Goal: Information Seeking & Learning: Learn about a topic

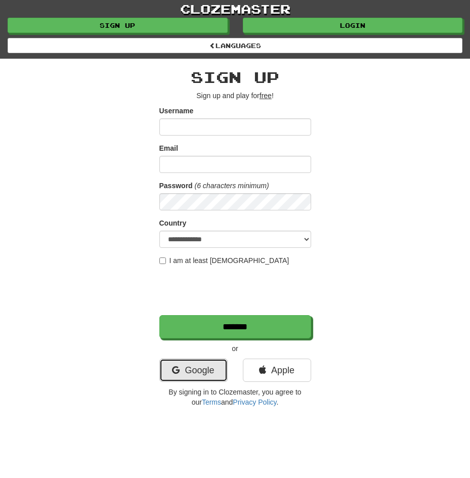
click at [192, 370] on link "Google" at bounding box center [193, 370] width 68 height 23
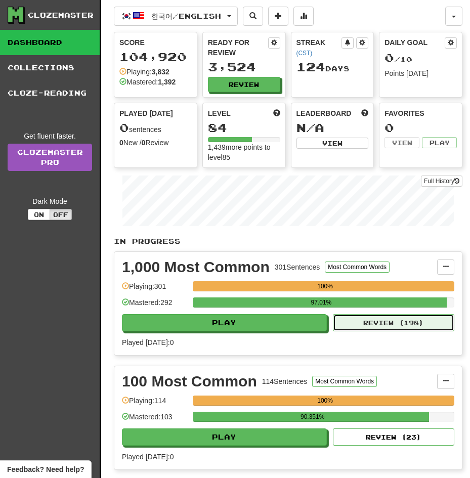
click at [352, 314] on button "Review ( 198 )" at bounding box center [393, 322] width 121 height 17
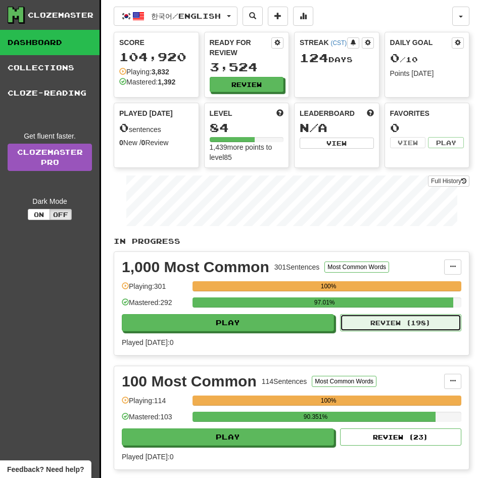
select select "**"
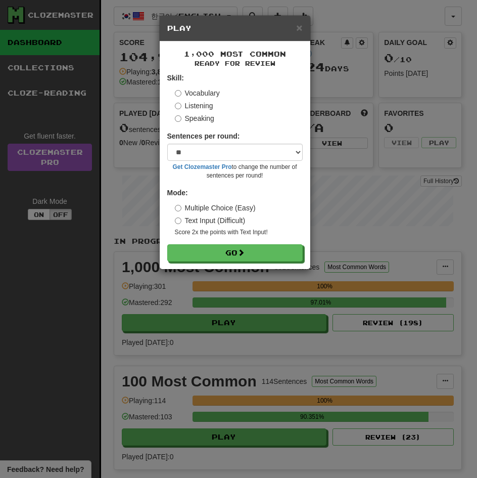
click at [197, 107] on label "Listening" at bounding box center [194, 106] width 38 height 10
click at [167, 244] on button "Go" at bounding box center [235, 252] width 136 height 17
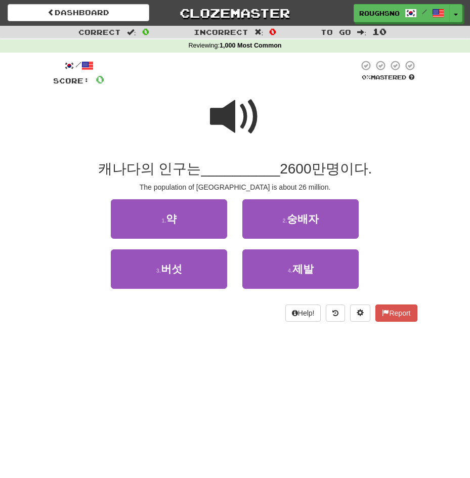
click at [230, 137] on span at bounding box center [235, 117] width 51 height 51
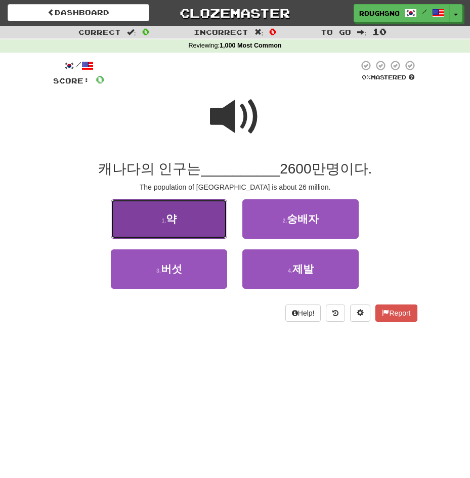
click at [209, 233] on button "1 . 약" at bounding box center [169, 218] width 116 height 39
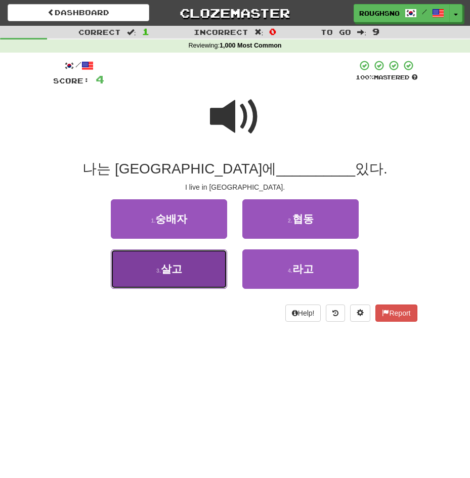
click at [192, 280] on button "3 . 살고" at bounding box center [169, 268] width 116 height 39
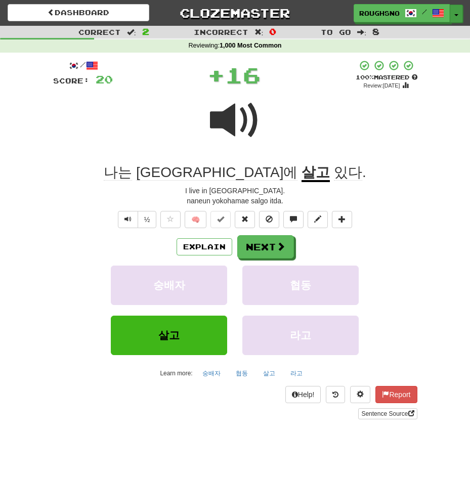
click at [455, 15] on span "button" at bounding box center [456, 15] width 4 height 2
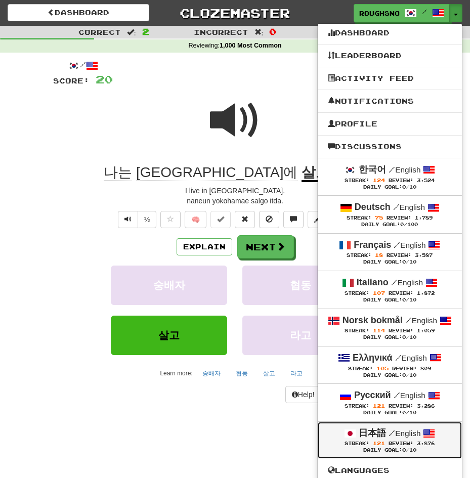
click at [395, 433] on span "/" at bounding box center [391, 432] width 7 height 9
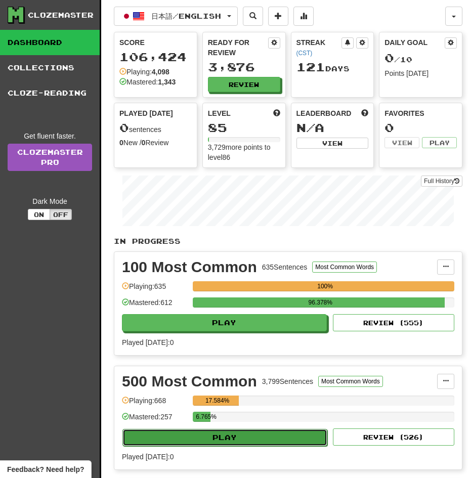
click at [316, 429] on button "Play" at bounding box center [224, 437] width 205 height 17
select select "**"
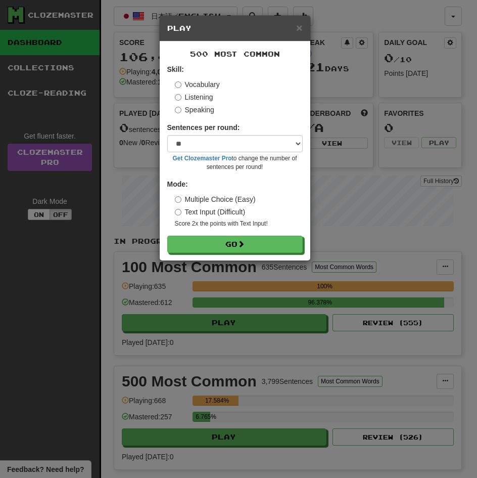
click at [199, 95] on label "Listening" at bounding box center [194, 97] width 38 height 10
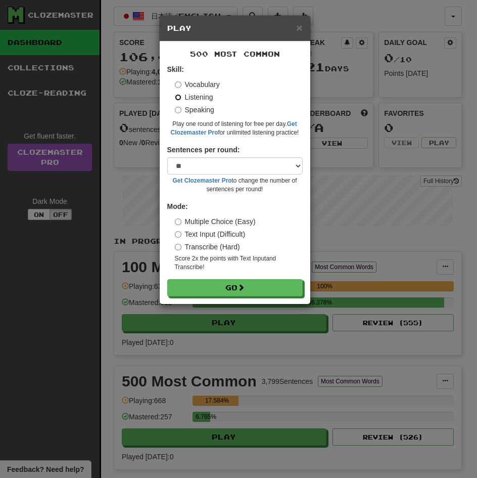
click at [167, 279] on button "Go" at bounding box center [235, 287] width 136 height 17
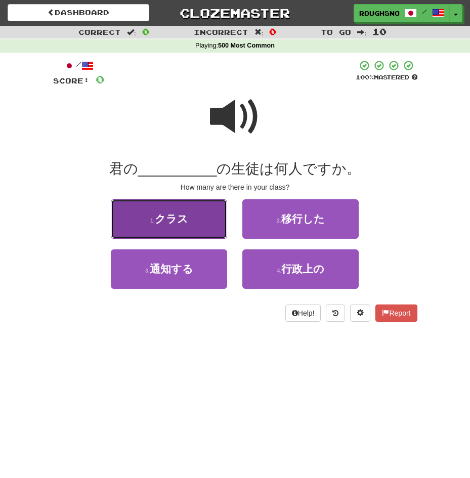
click at [174, 214] on span "クラス" at bounding box center [171, 219] width 33 height 12
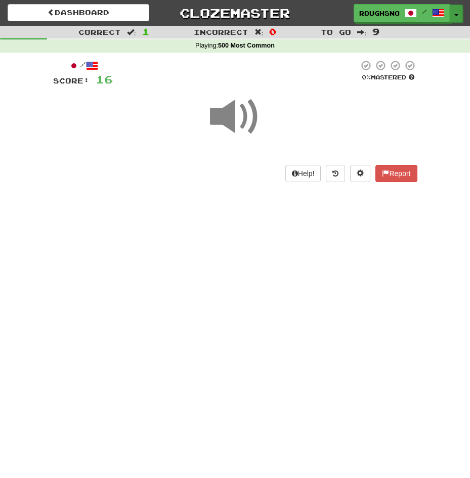
click at [459, 14] on button "Toggle Dropdown" at bounding box center [456, 14] width 13 height 18
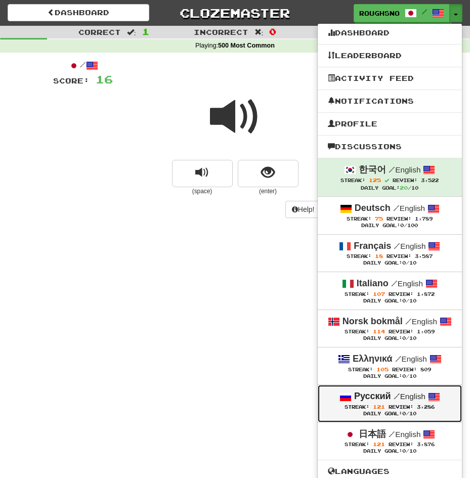
click at [400, 410] on span "Review:" at bounding box center [400, 407] width 25 height 6
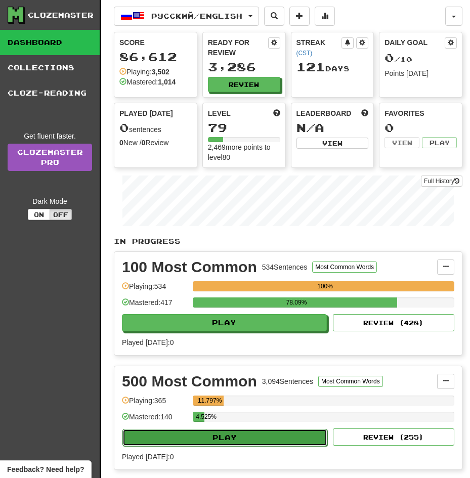
click at [269, 429] on button "Play" at bounding box center [224, 437] width 205 height 17
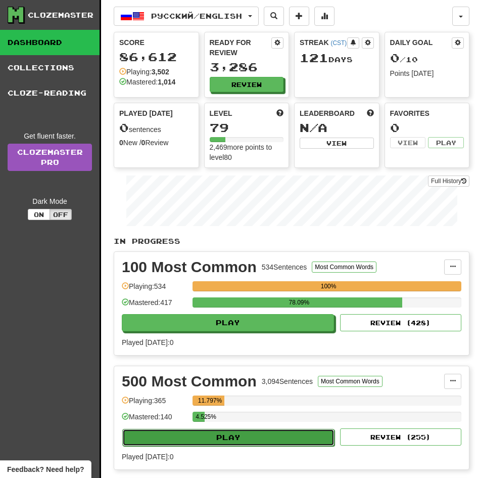
select select "**"
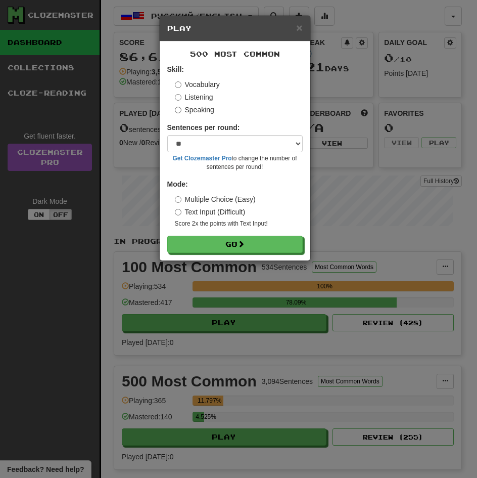
click at [191, 96] on label "Listening" at bounding box center [194, 97] width 38 height 10
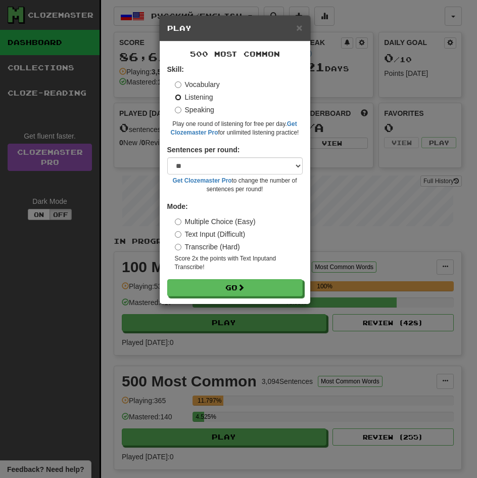
click at [167, 279] on button "Go" at bounding box center [235, 287] width 136 height 17
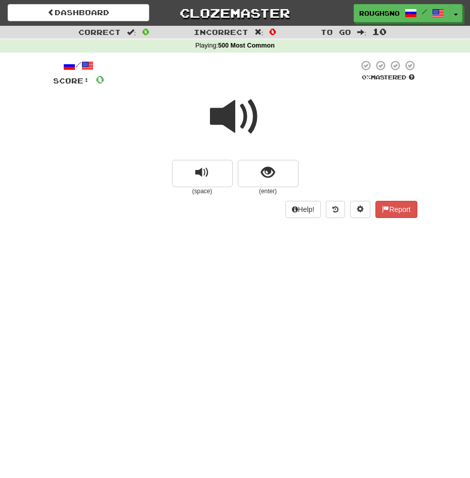
drag, startPoint x: 309, startPoint y: 154, endPoint x: 303, endPoint y: 160, distance: 7.5
click at [309, 154] on div at bounding box center [235, 123] width 364 height 72
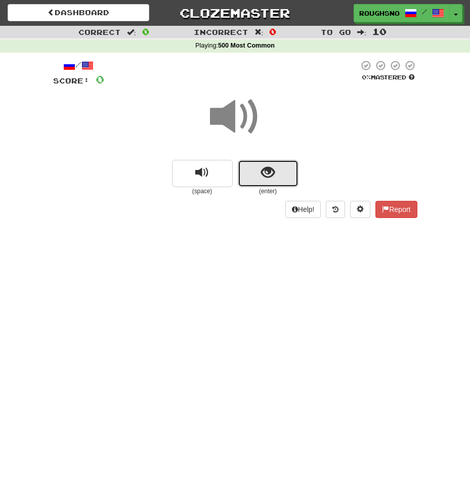
click at [276, 183] on button "show sentence" at bounding box center [268, 173] width 61 height 27
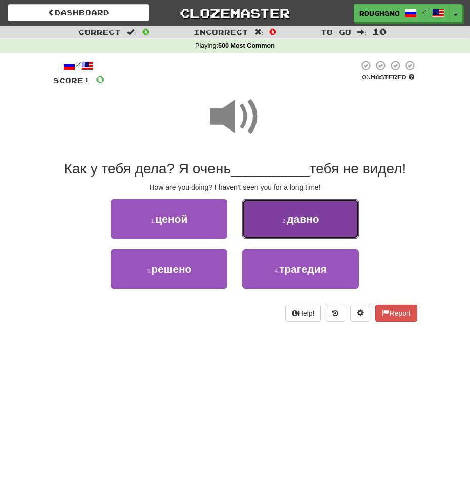
click at [274, 228] on button "2 . давно" at bounding box center [300, 218] width 116 height 39
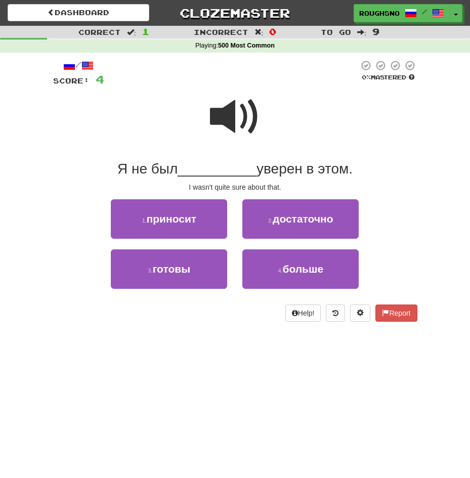
click at [241, 111] on span at bounding box center [235, 117] width 51 height 51
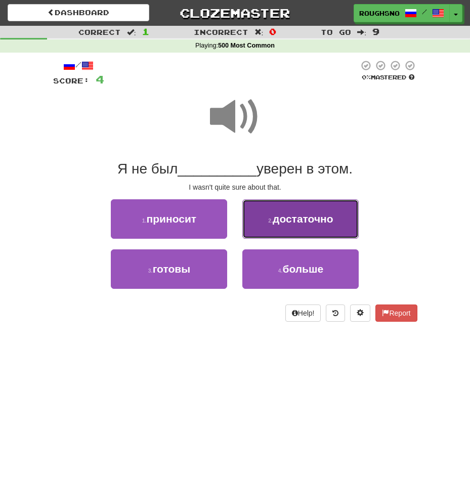
click at [312, 230] on button "2 . достаточно" at bounding box center [300, 218] width 116 height 39
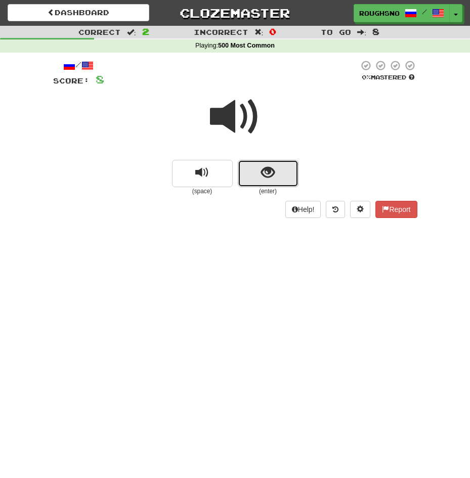
click at [287, 176] on button "show sentence" at bounding box center [268, 173] width 61 height 27
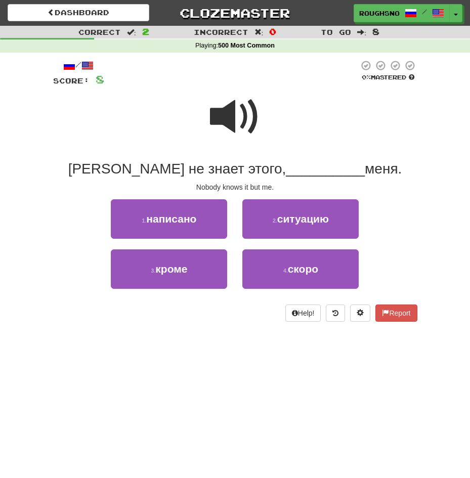
click at [240, 107] on span at bounding box center [235, 117] width 51 height 51
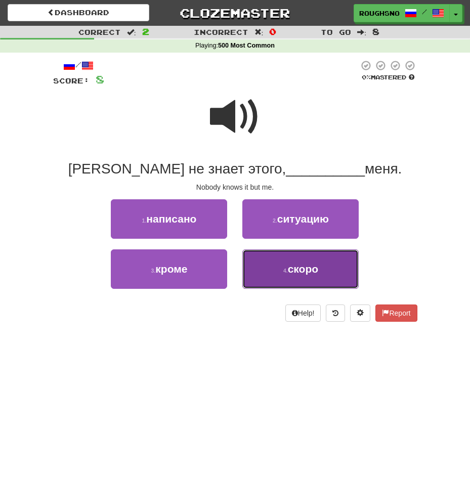
click at [292, 266] on span "скоро" at bounding box center [303, 269] width 30 height 12
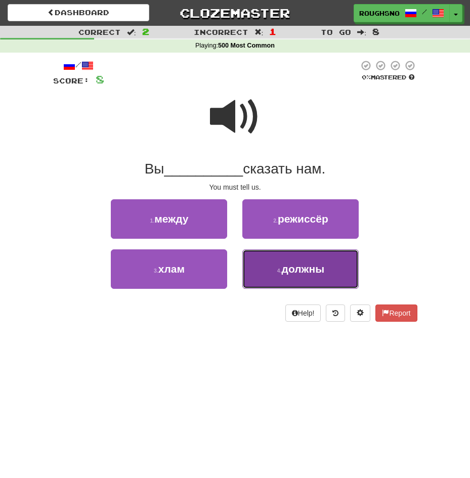
click at [287, 275] on span "должны" at bounding box center [303, 269] width 42 height 12
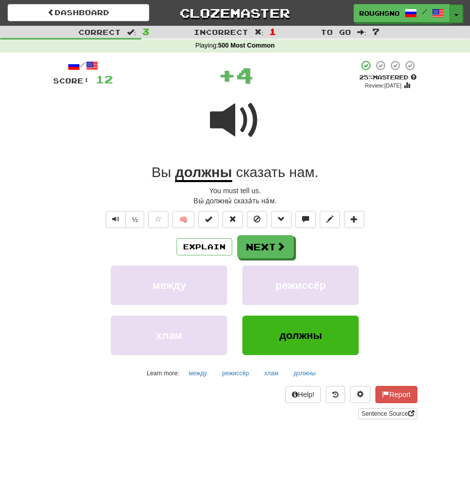
click at [460, 11] on button "Toggle Dropdown" at bounding box center [456, 14] width 13 height 18
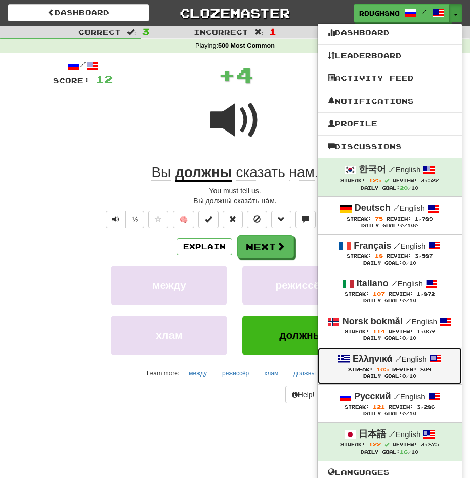
click at [411, 376] on div "Daily Goal: 0 /10" at bounding box center [390, 376] width 124 height 7
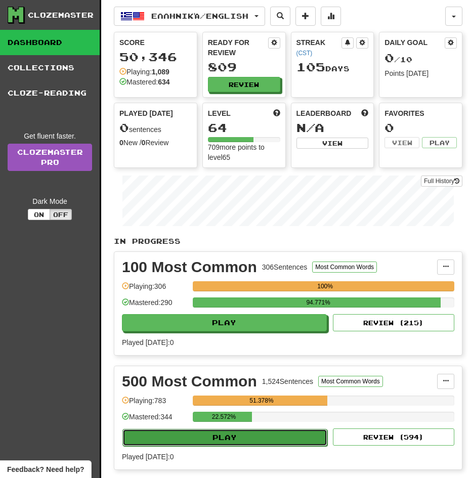
click at [305, 429] on button "Play" at bounding box center [224, 437] width 205 height 17
select select "**"
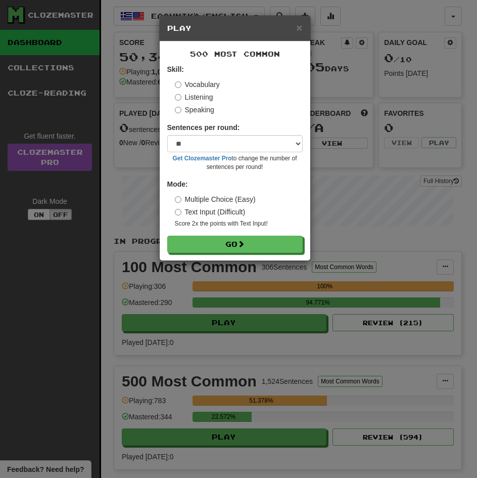
click at [194, 94] on label "Listening" at bounding box center [194, 97] width 38 height 10
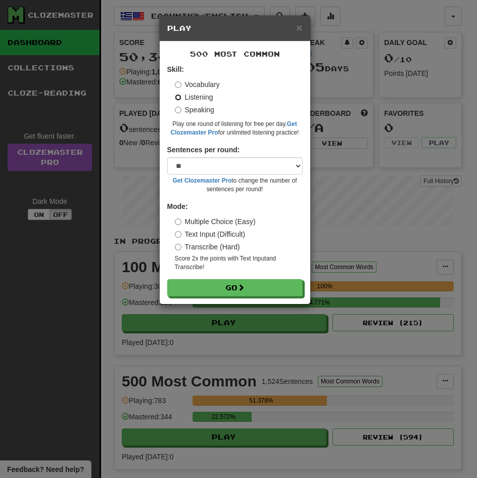
click at [167, 279] on button "Go" at bounding box center [235, 287] width 136 height 17
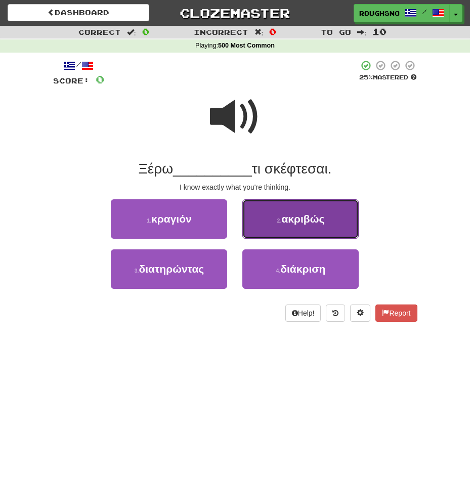
click at [266, 218] on button "2 . ακριβώς" at bounding box center [300, 218] width 116 height 39
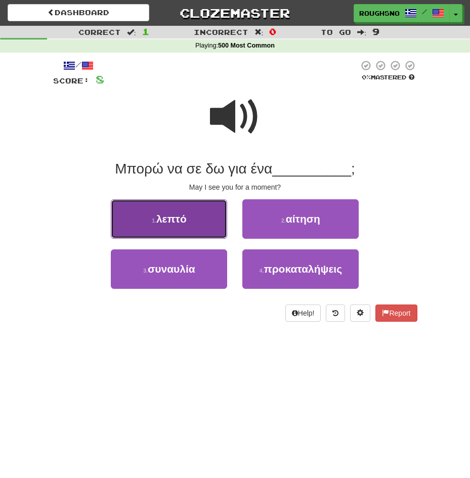
click at [185, 222] on span "λεπτό" at bounding box center [171, 219] width 30 height 12
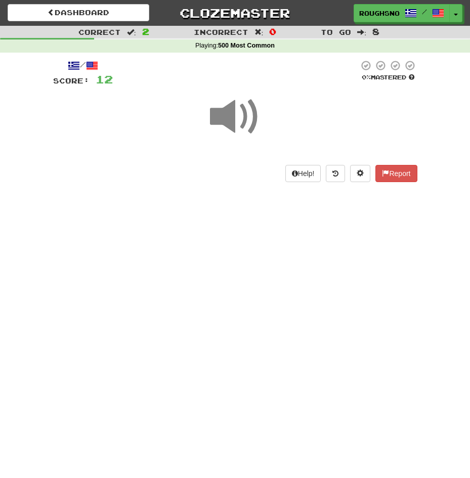
click at [457, 23] on div "Dashboard Clozemaster RoughSnowflake757 / Toggle Dropdown Dashboard Leaderboard…" at bounding box center [235, 13] width 455 height 26
click at [457, 17] on button "Toggle Dropdown" at bounding box center [456, 14] width 13 height 18
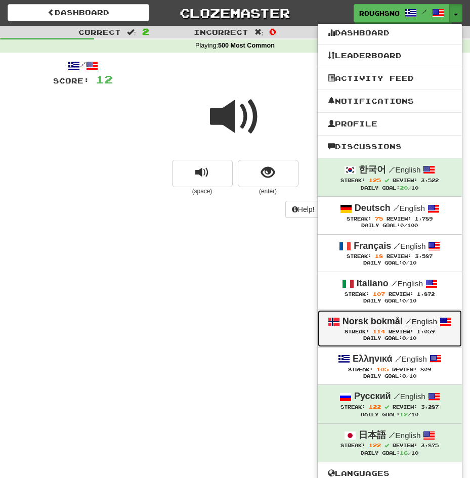
click at [369, 332] on span "Streak:" at bounding box center [356, 332] width 25 height 6
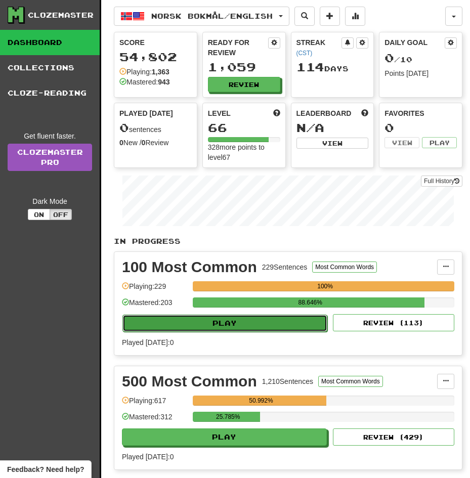
click at [295, 315] on button "Play" at bounding box center [224, 323] width 205 height 17
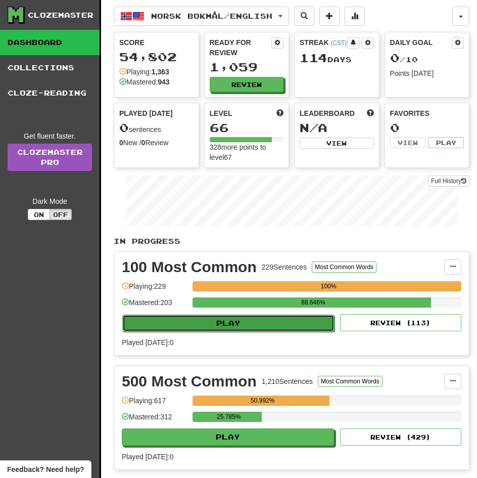
select select "**"
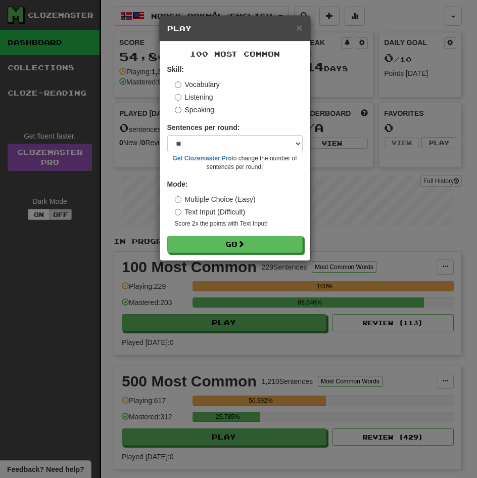
click at [191, 97] on label "Listening" at bounding box center [194, 97] width 38 height 10
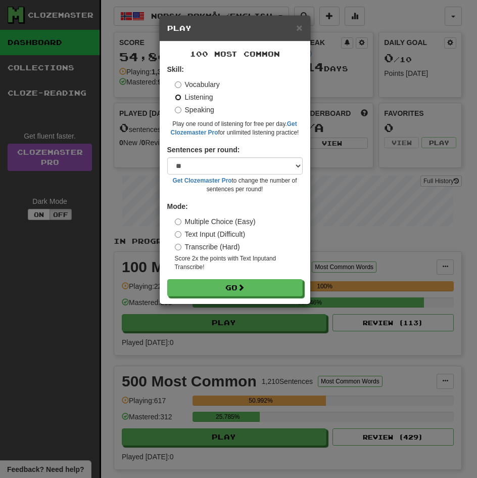
click at [167, 279] on button "Go" at bounding box center [235, 287] width 136 height 17
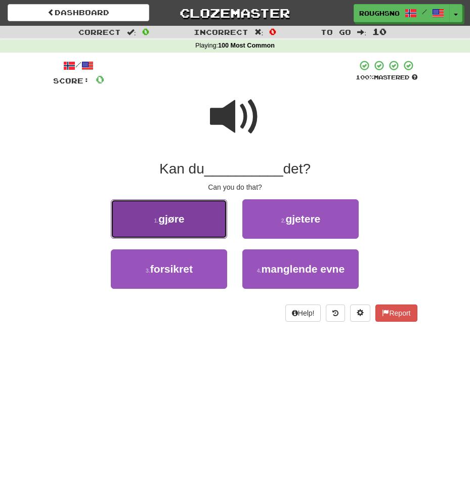
click at [173, 227] on button "1 . gjøre" at bounding box center [169, 218] width 116 height 39
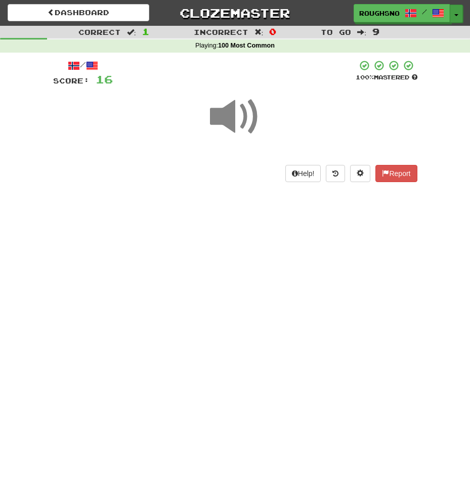
click at [453, 18] on button "Toggle Dropdown" at bounding box center [456, 14] width 13 height 18
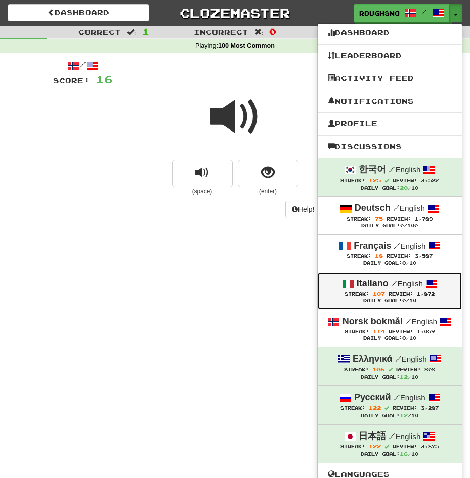
click at [407, 293] on span "Review:" at bounding box center [400, 294] width 25 height 6
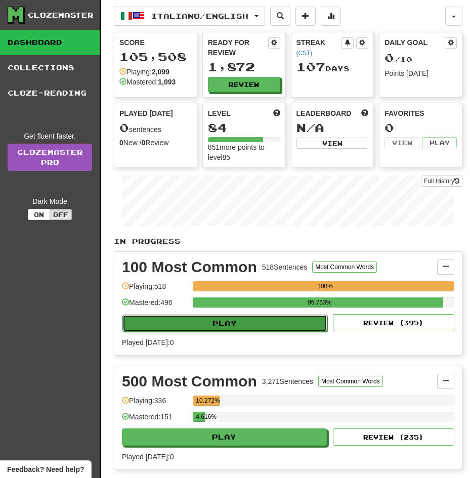
click at [271, 315] on button "Play" at bounding box center [224, 323] width 205 height 17
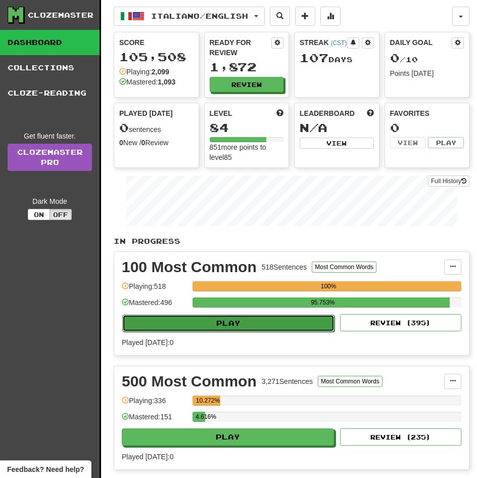
select select "**"
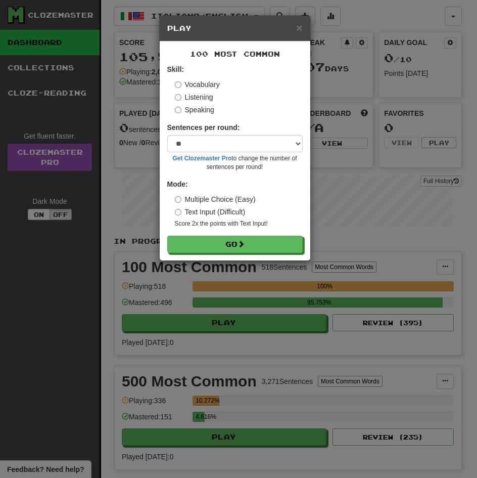
click at [188, 99] on label "Listening" at bounding box center [194, 97] width 38 height 10
click at [167, 236] on button "Go" at bounding box center [235, 244] width 136 height 17
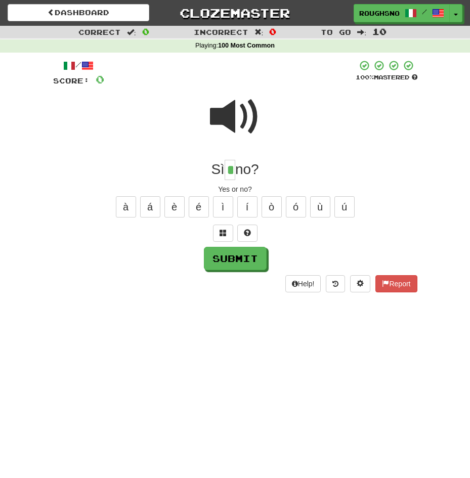
type input "*"
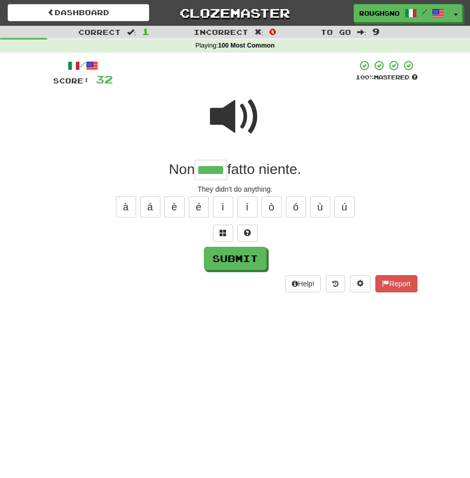
type input "*****"
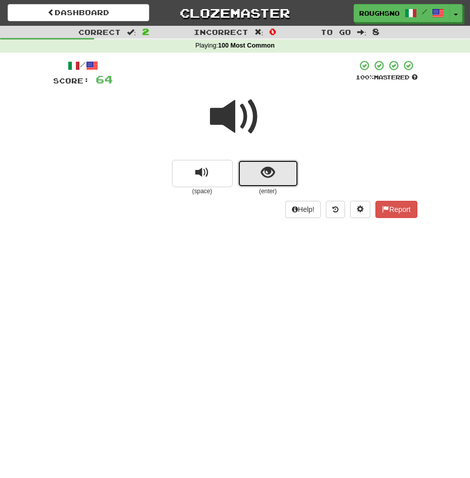
click at [289, 173] on button "show sentence" at bounding box center [268, 173] width 61 height 27
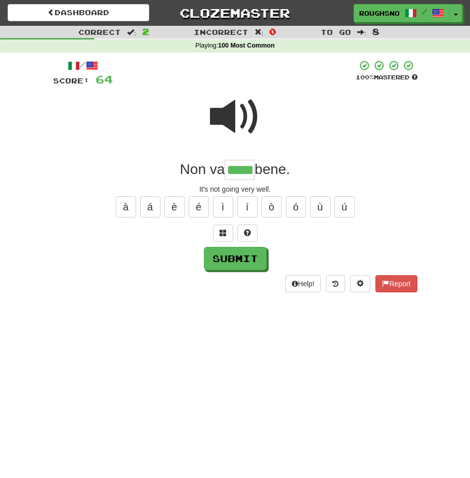
type input "*****"
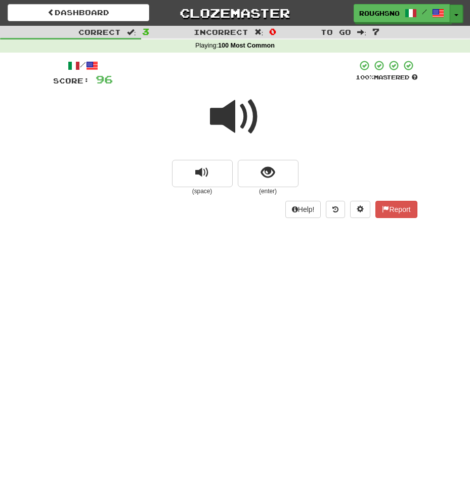
click at [461, 15] on button "Toggle Dropdown" at bounding box center [456, 14] width 13 height 18
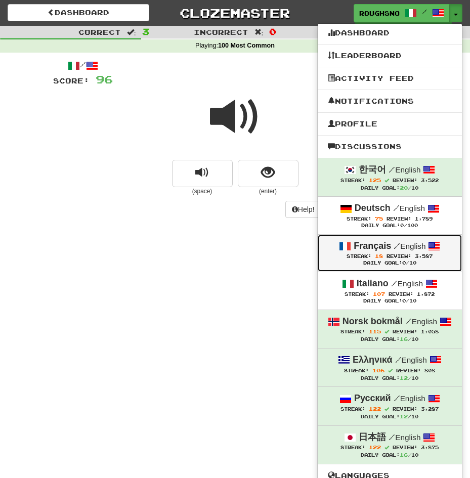
click at [421, 248] on small "/ English" at bounding box center [409, 246] width 32 height 9
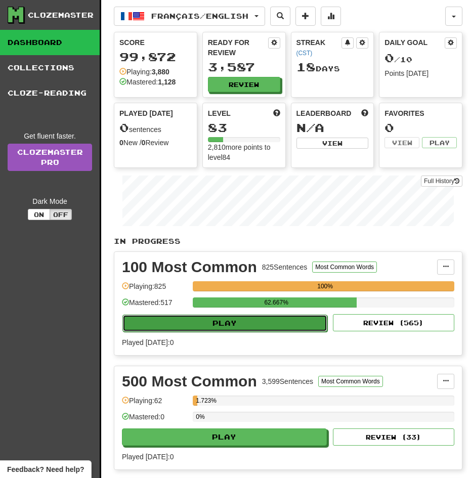
click at [244, 315] on button "Play" at bounding box center [224, 323] width 205 height 17
select select "**"
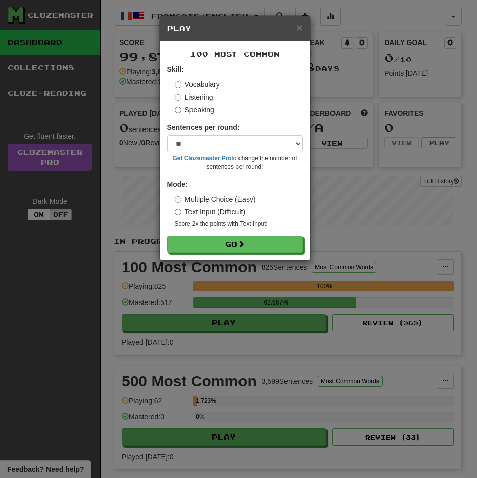
click at [192, 96] on label "Listening" at bounding box center [194, 97] width 38 height 10
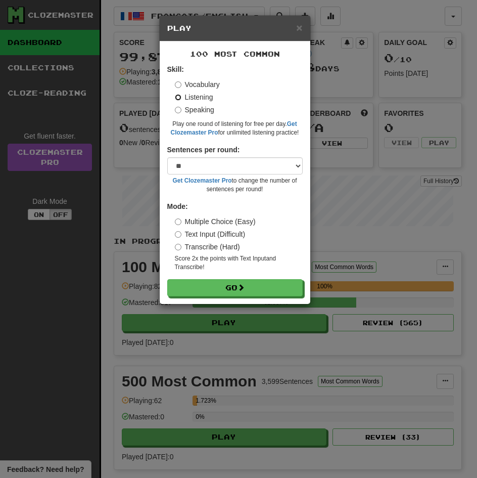
click at [167, 279] on button "Go" at bounding box center [235, 287] width 136 height 17
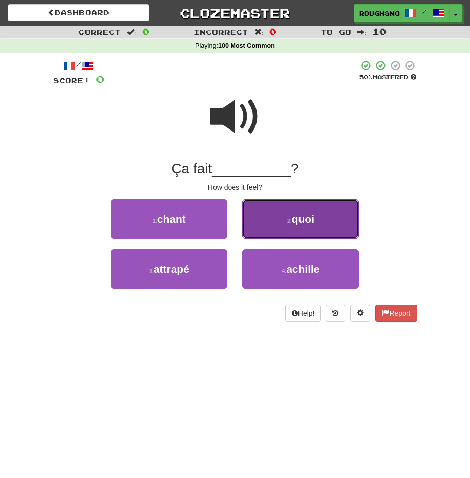
click at [275, 236] on button "2 . quoi" at bounding box center [300, 218] width 116 height 39
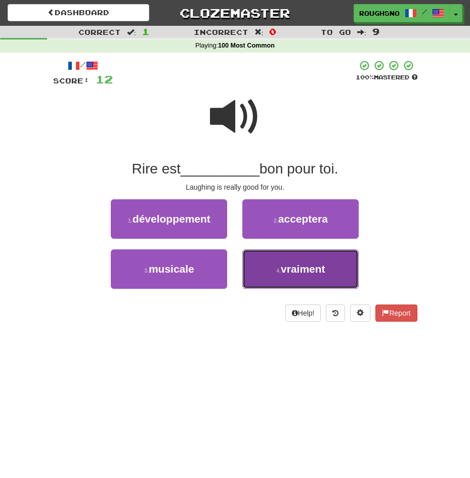
click at [292, 286] on button "4 . vraiment" at bounding box center [300, 268] width 116 height 39
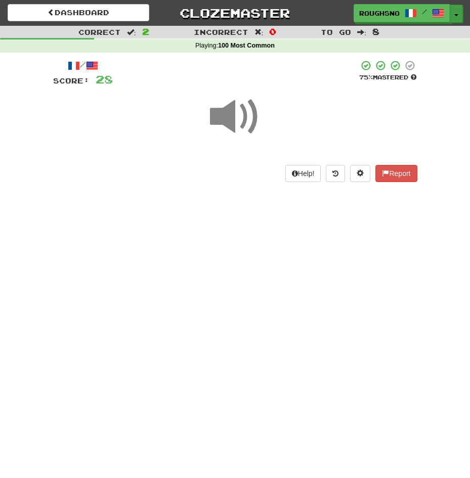
click at [451, 19] on button "Toggle Dropdown" at bounding box center [456, 14] width 13 height 18
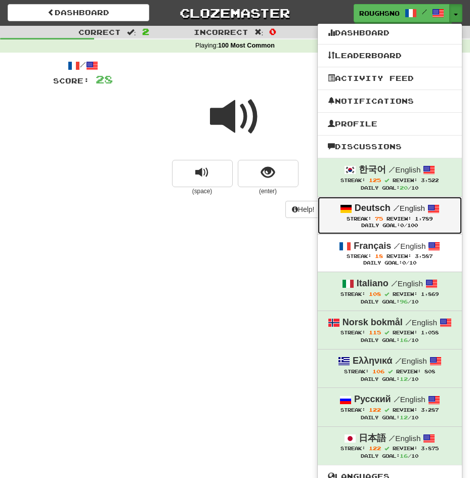
click at [418, 207] on small "/ English" at bounding box center [409, 208] width 32 height 9
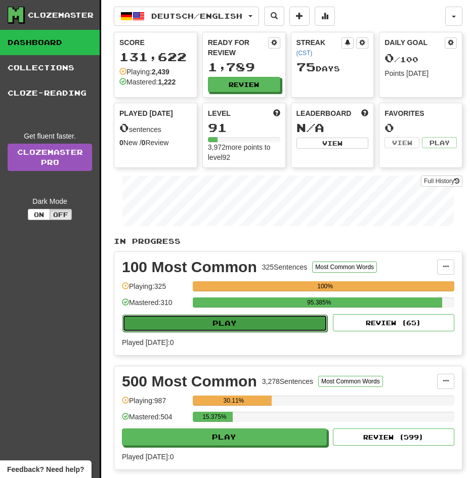
click at [256, 315] on button "Play" at bounding box center [224, 323] width 205 height 17
select select "**"
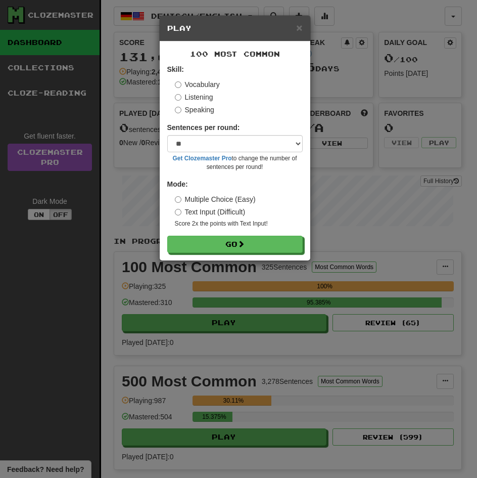
click at [187, 94] on label "Listening" at bounding box center [194, 97] width 38 height 10
click at [167, 236] on button "Go" at bounding box center [235, 244] width 136 height 17
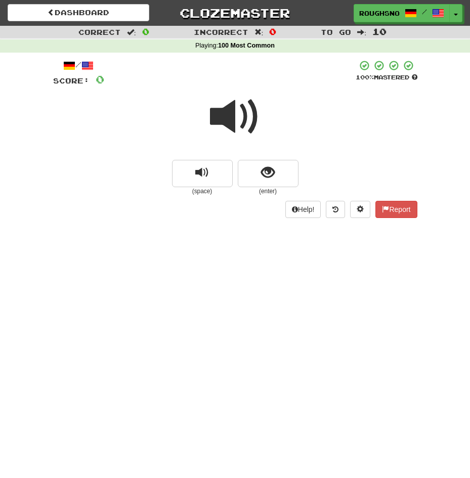
click at [264, 211] on div "Help! Report" at bounding box center [235, 209] width 364 height 17
click at [267, 176] on span "show sentence" at bounding box center [268, 173] width 14 height 14
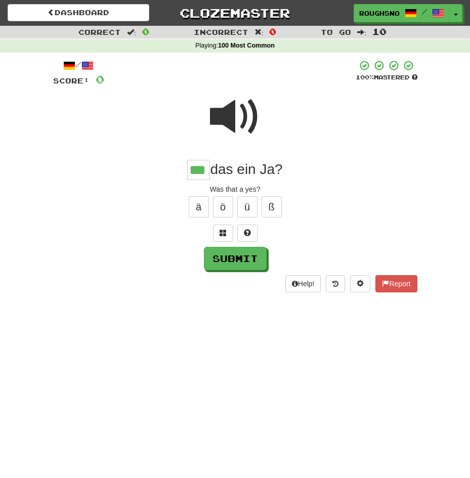
type input "***"
type input "****"
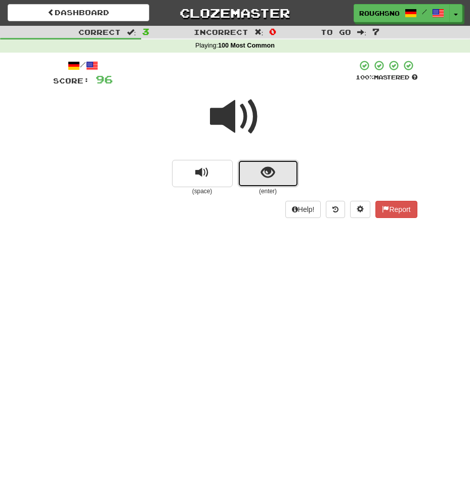
click at [278, 185] on button "show sentence" at bounding box center [268, 173] width 61 height 27
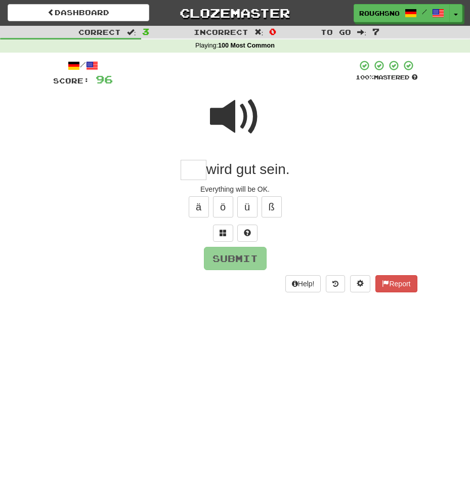
click at [235, 133] on span at bounding box center [235, 117] width 51 height 51
click at [206, 170] on input "text" at bounding box center [194, 170] width 26 height 20
type input "*****"
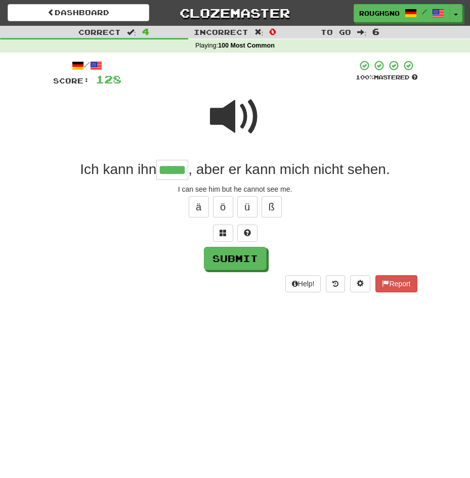
type input "*****"
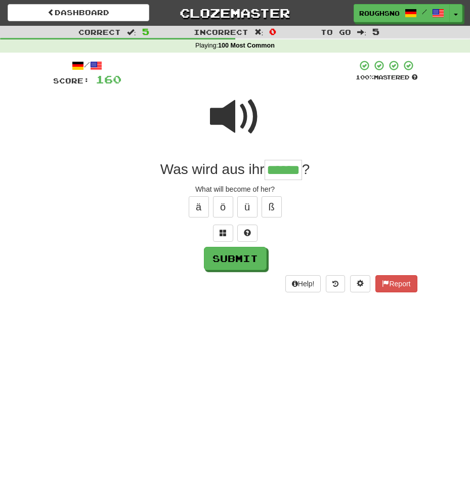
type input "******"
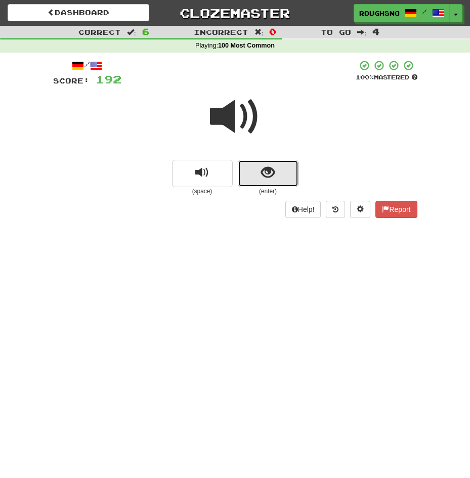
click at [274, 170] on span "show sentence" at bounding box center [268, 173] width 14 height 14
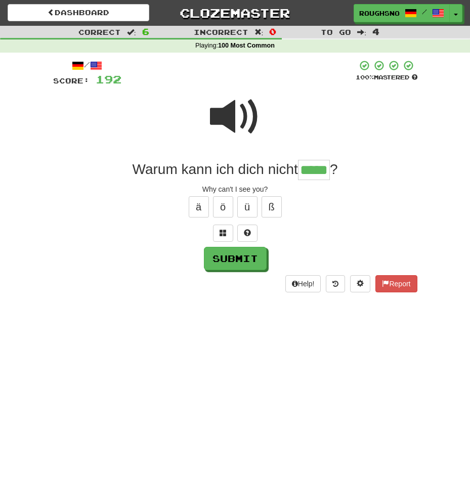
type input "*****"
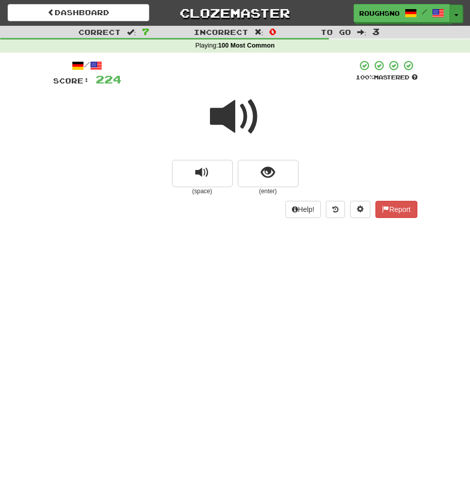
click at [456, 16] on span "button" at bounding box center [456, 15] width 4 height 2
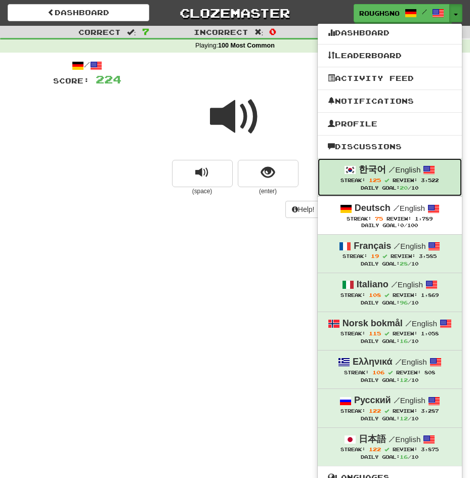
click at [400, 171] on div "한국어 / English" at bounding box center [390, 169] width 124 height 13
